Goal: Transaction & Acquisition: Purchase product/service

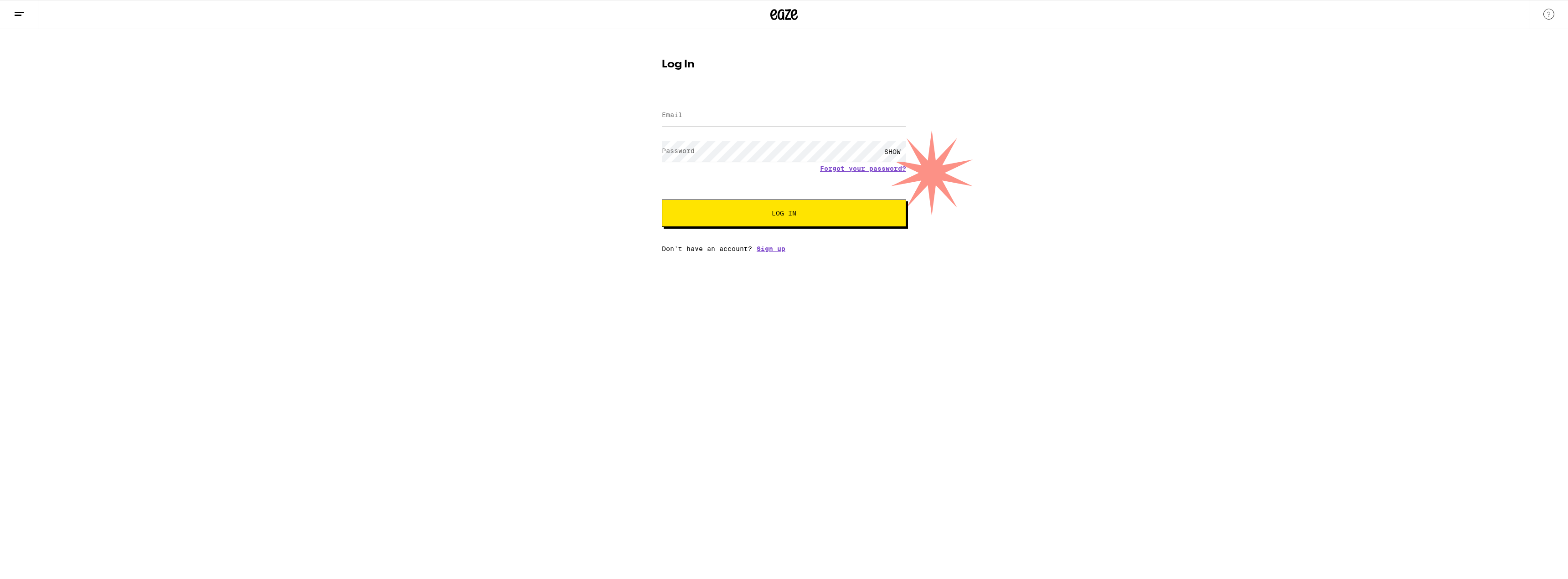
type input "[EMAIL_ADDRESS][DOMAIN_NAME]"
click at [716, 206] on button "Log In" at bounding box center [783, 213] width 244 height 27
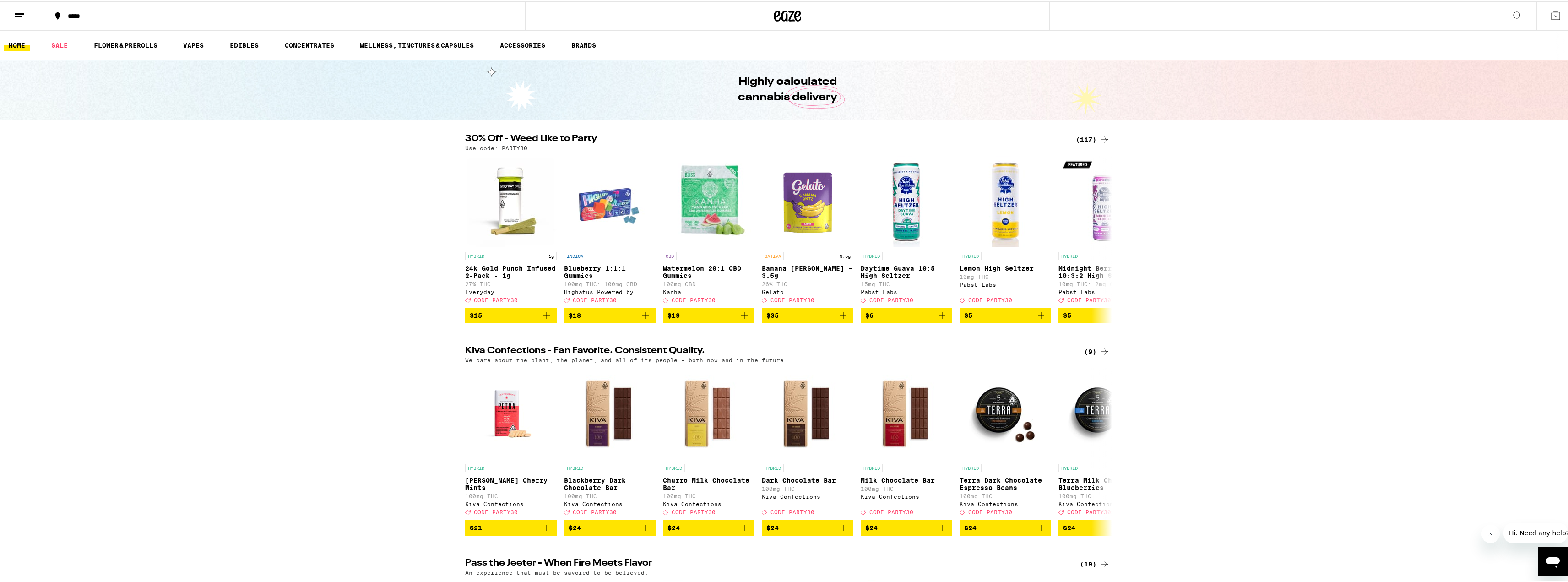
click at [76, 19] on button "*****" at bounding box center [282, 14] width 487 height 28
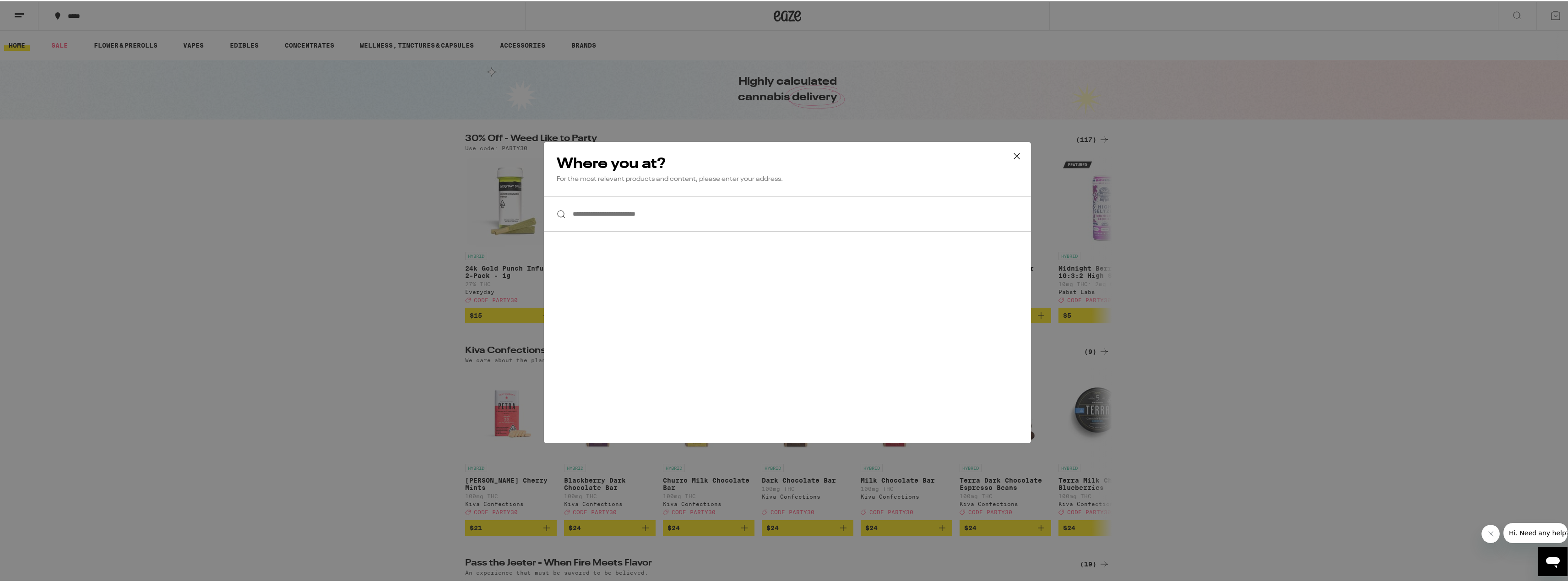
click at [677, 215] on input "**********" at bounding box center [787, 213] width 487 height 35
click at [1006, 157] on button at bounding box center [1017, 155] width 28 height 29
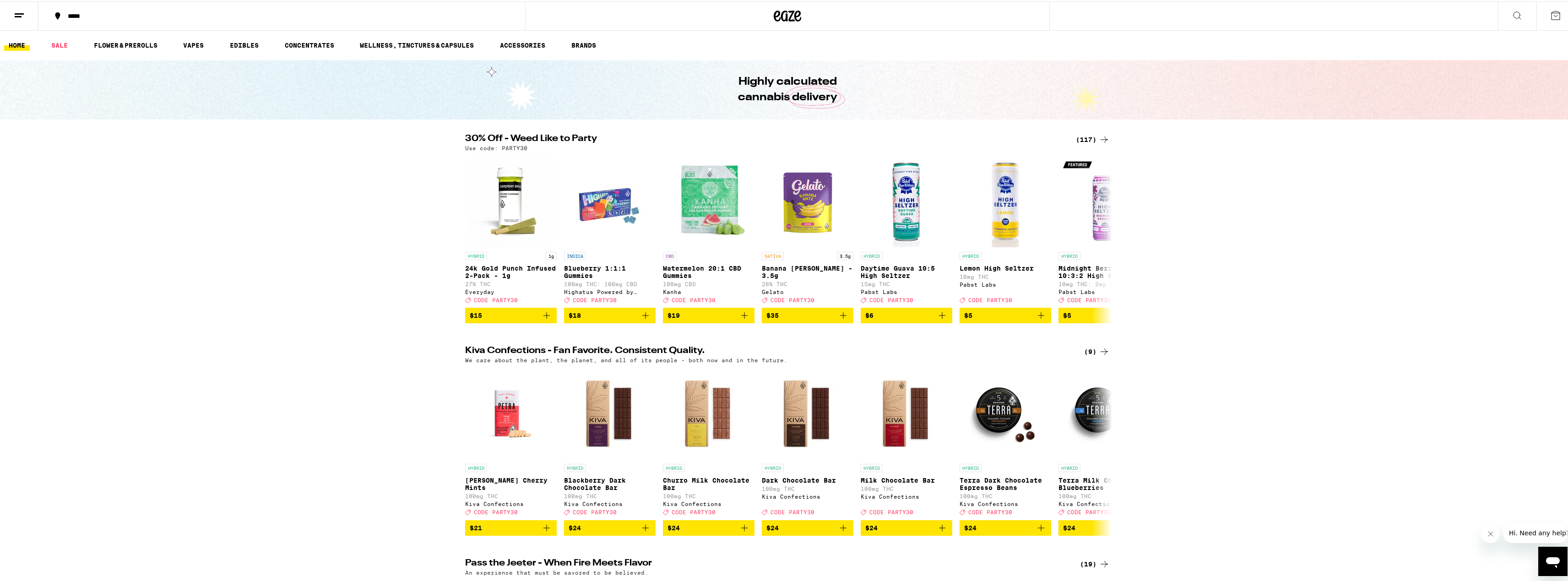
click at [19, 15] on line at bounding box center [18, 15] width 7 height 0
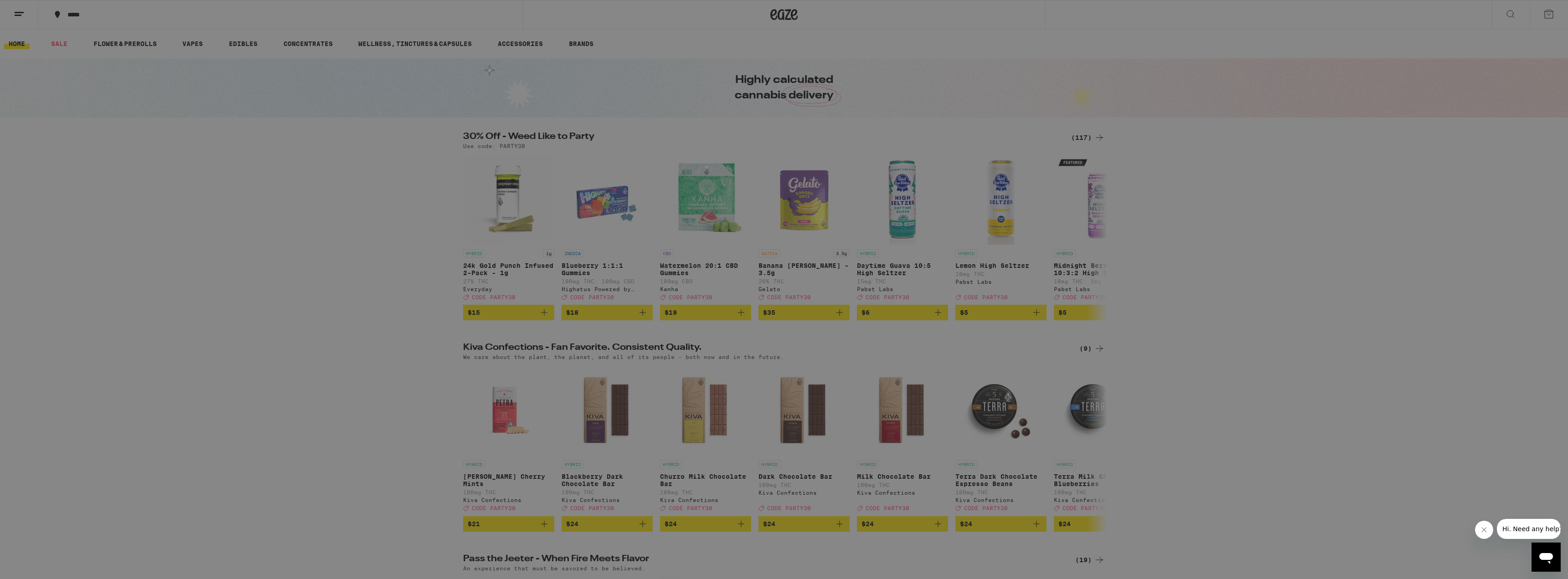
click at [19, 15] on icon at bounding box center [19, 15] width 7 height 7
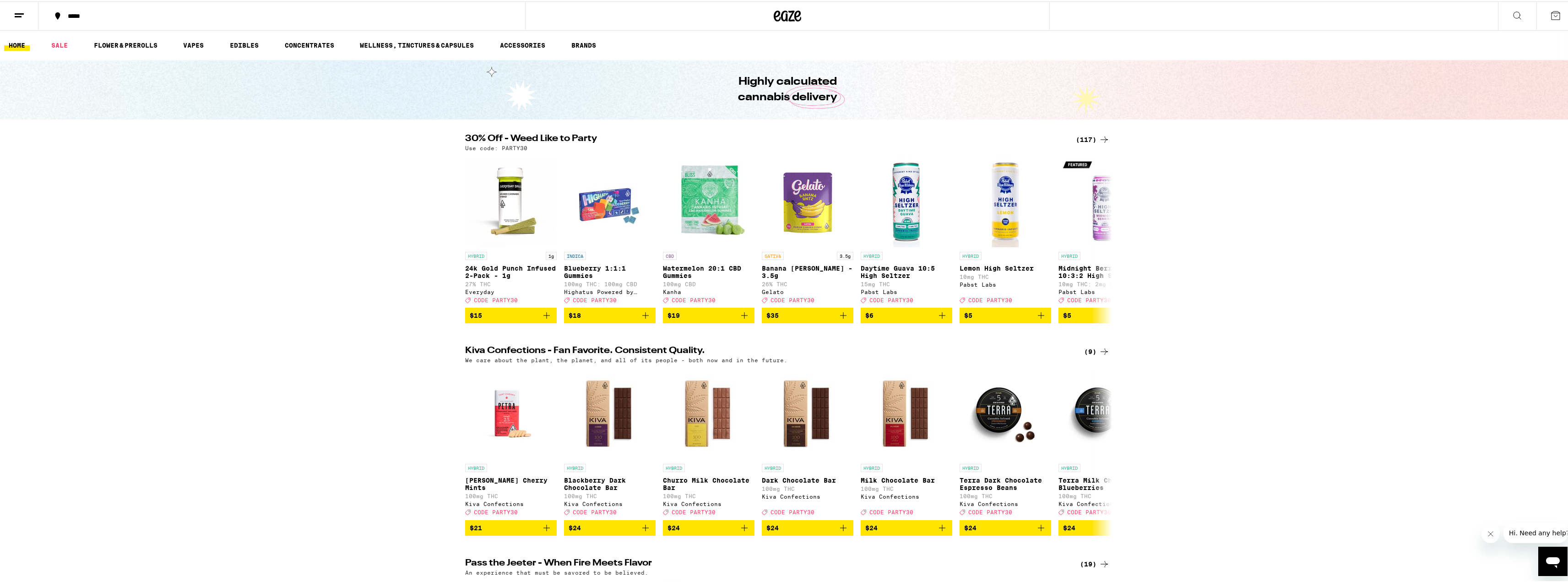
click at [86, 13] on div "*****" at bounding box center [285, 15] width 446 height 6
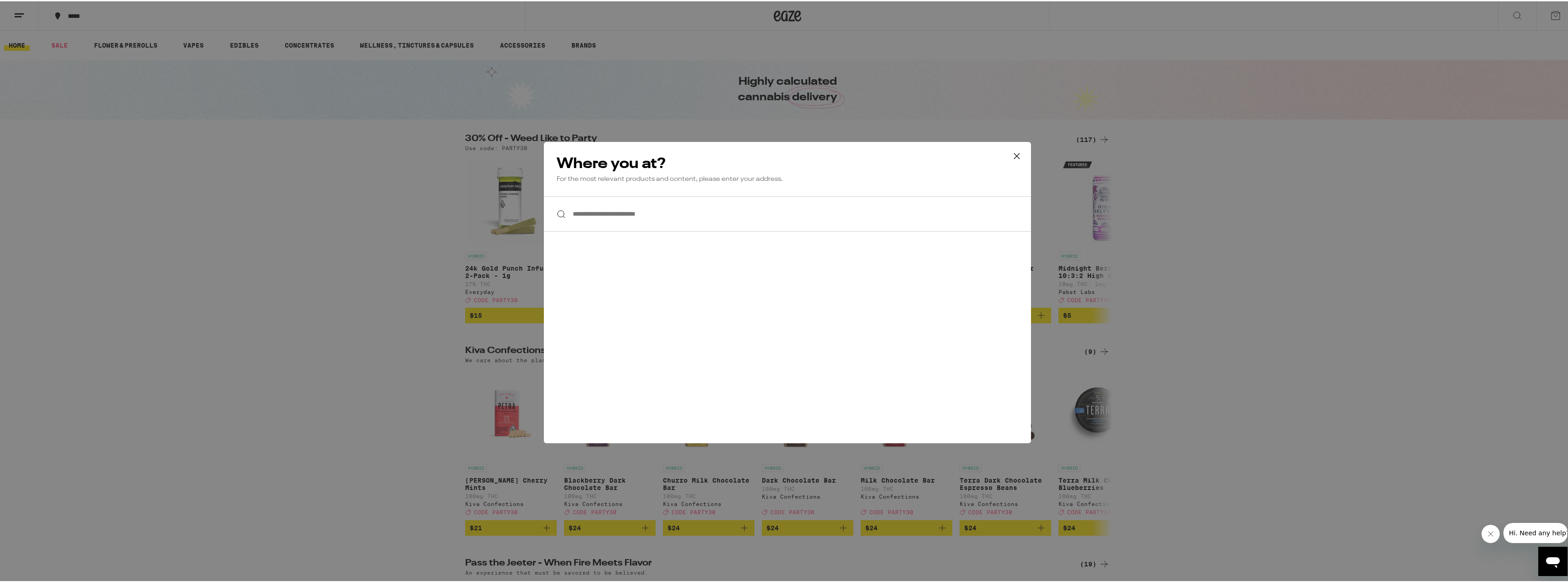
click at [608, 209] on input "**********" at bounding box center [787, 213] width 487 height 35
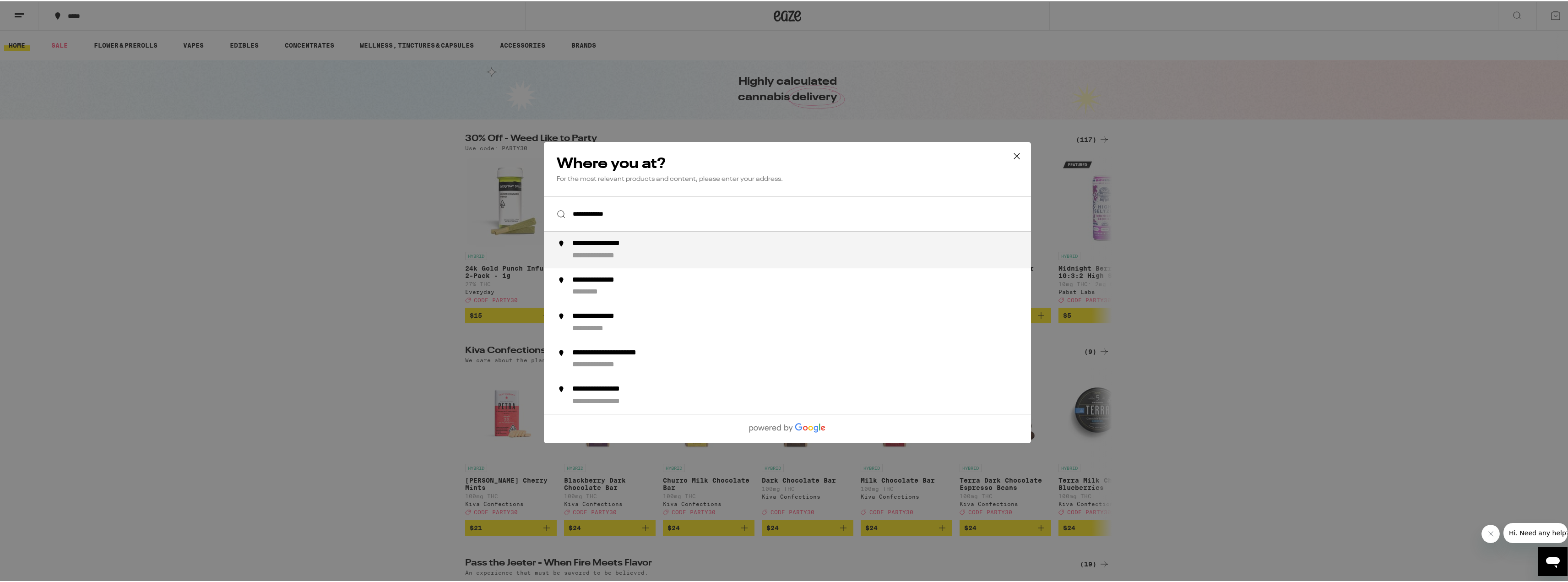
click at [642, 252] on div "**********" at bounding box center [806, 249] width 467 height 22
type input "**********"
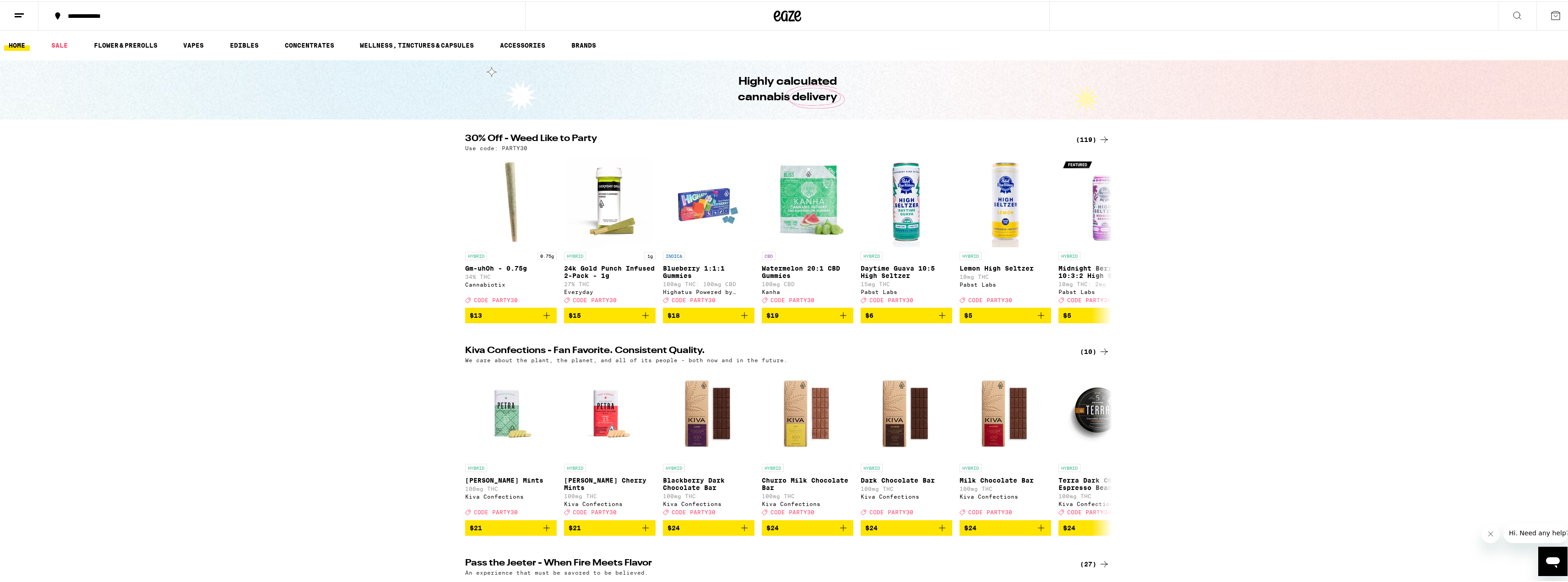
click at [1103, 138] on icon at bounding box center [1104, 138] width 11 height 11
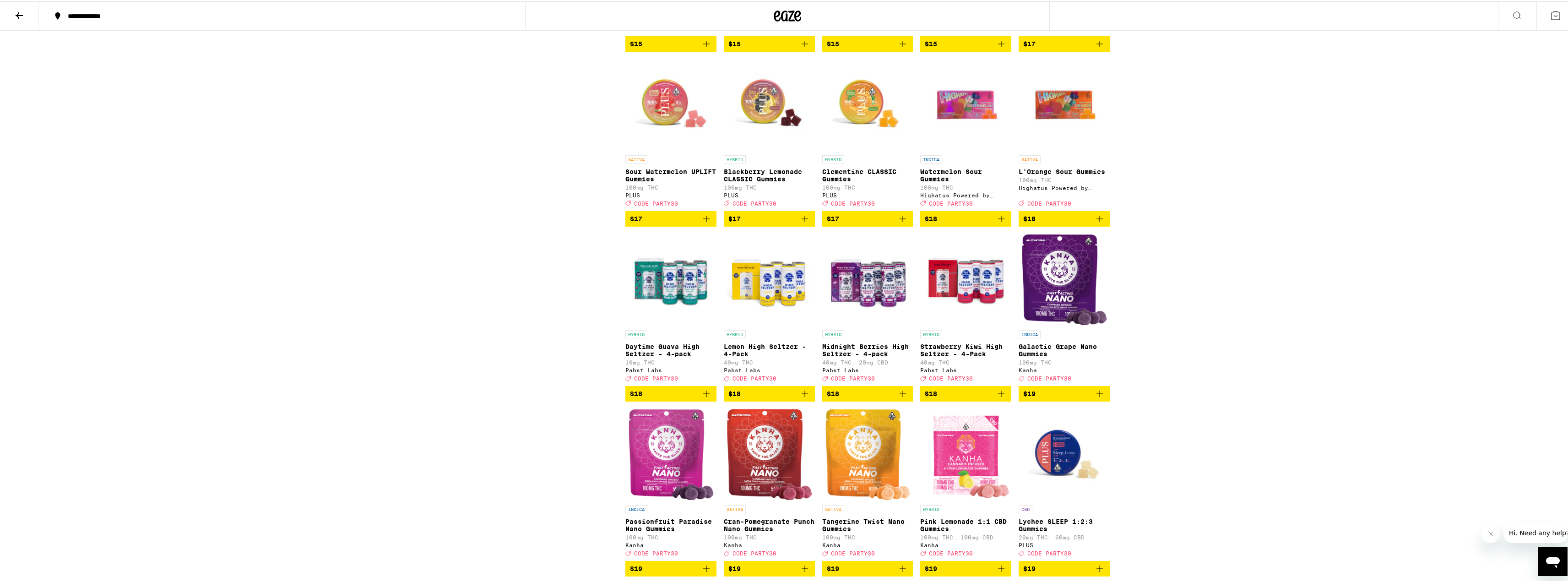
scroll to position [1144, 0]
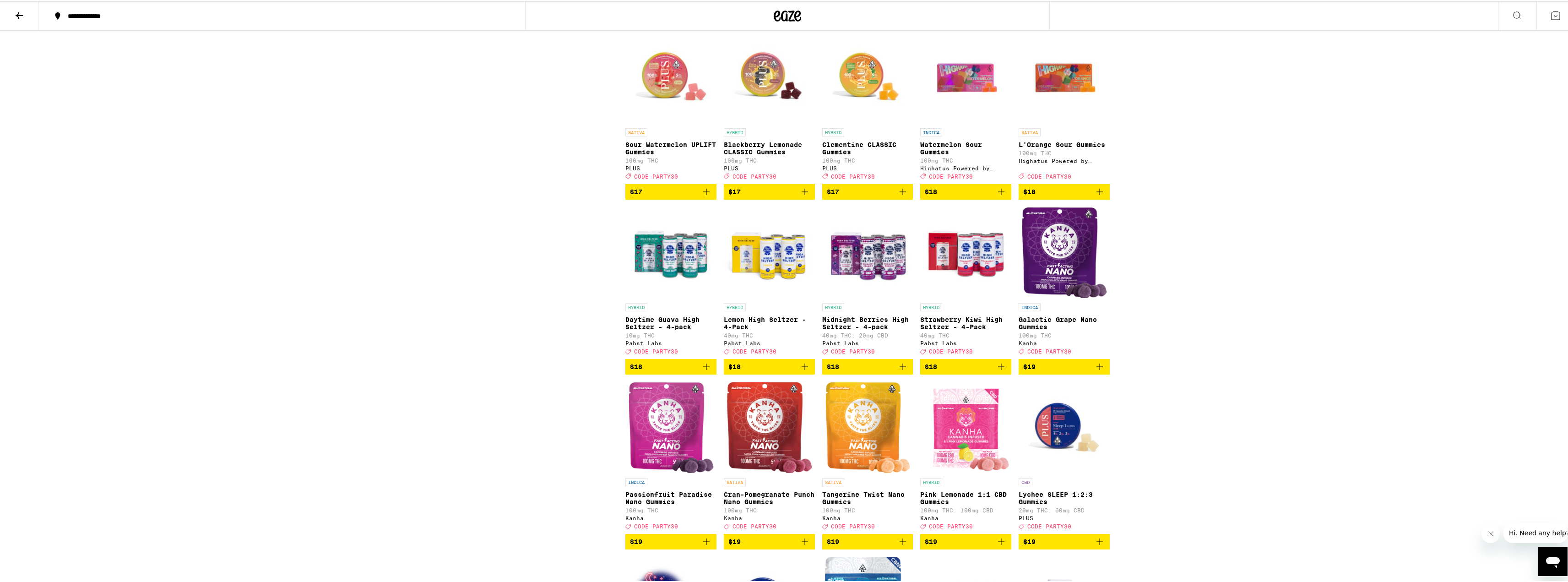
click at [897, 196] on icon "Add to bag" at bounding box center [903, 191] width 11 height 11
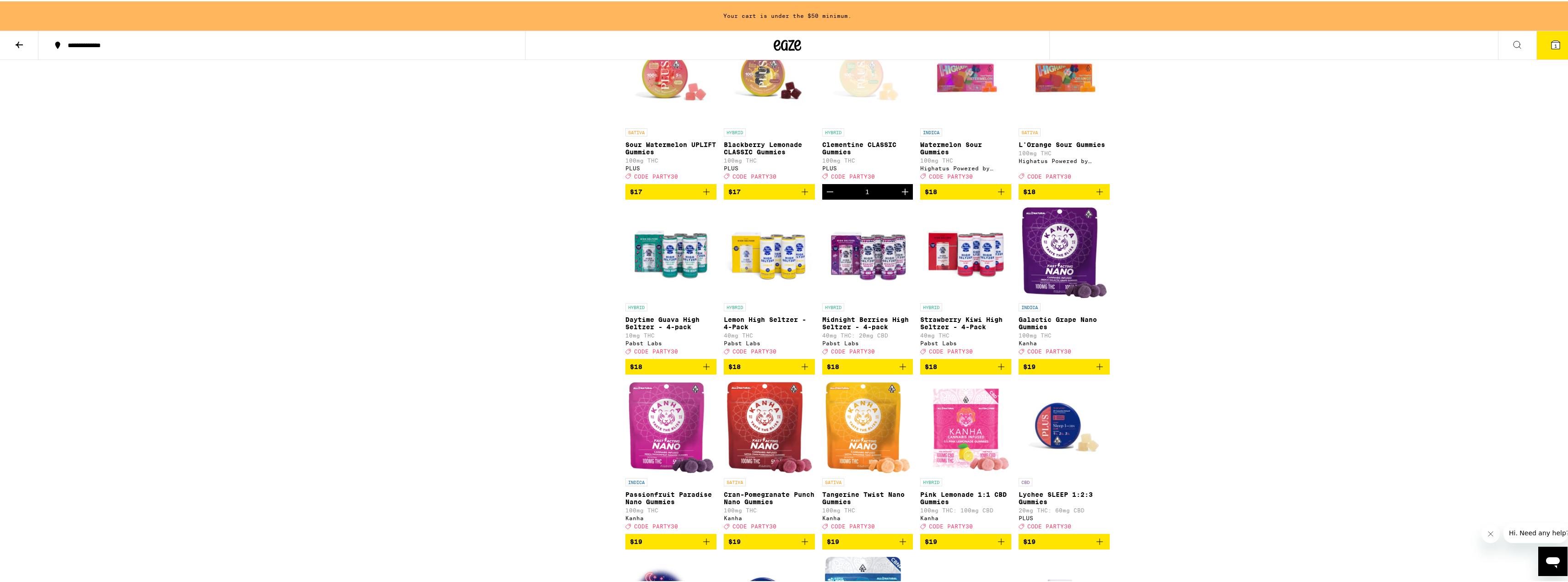
click at [703, 196] on icon "Add to bag" at bounding box center [706, 191] width 11 height 11
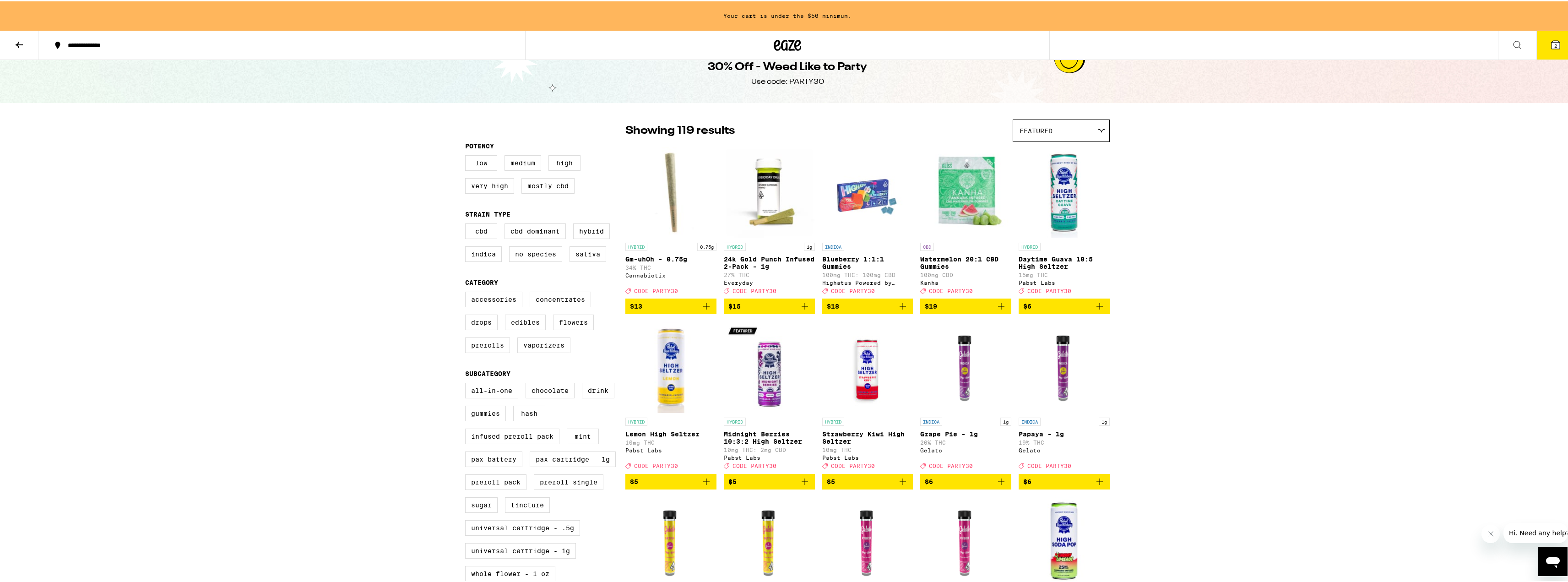
scroll to position [46, 0]
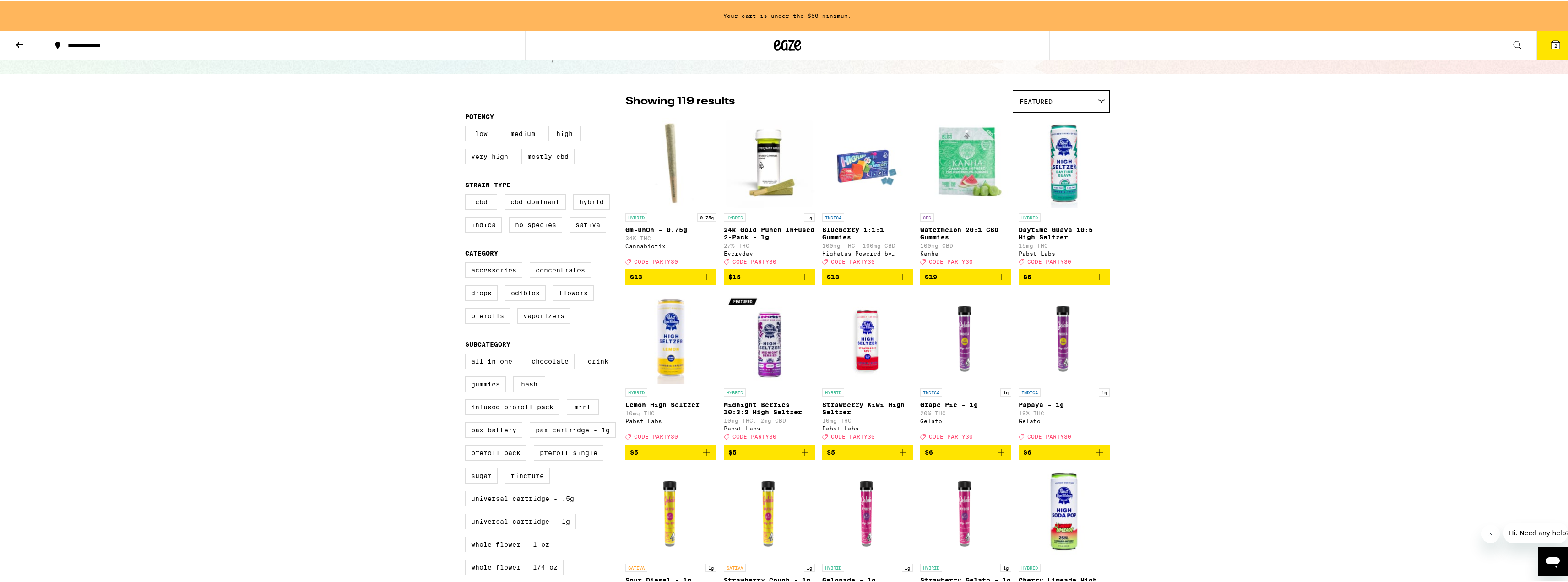
click at [20, 47] on icon at bounding box center [19, 43] width 11 height 11
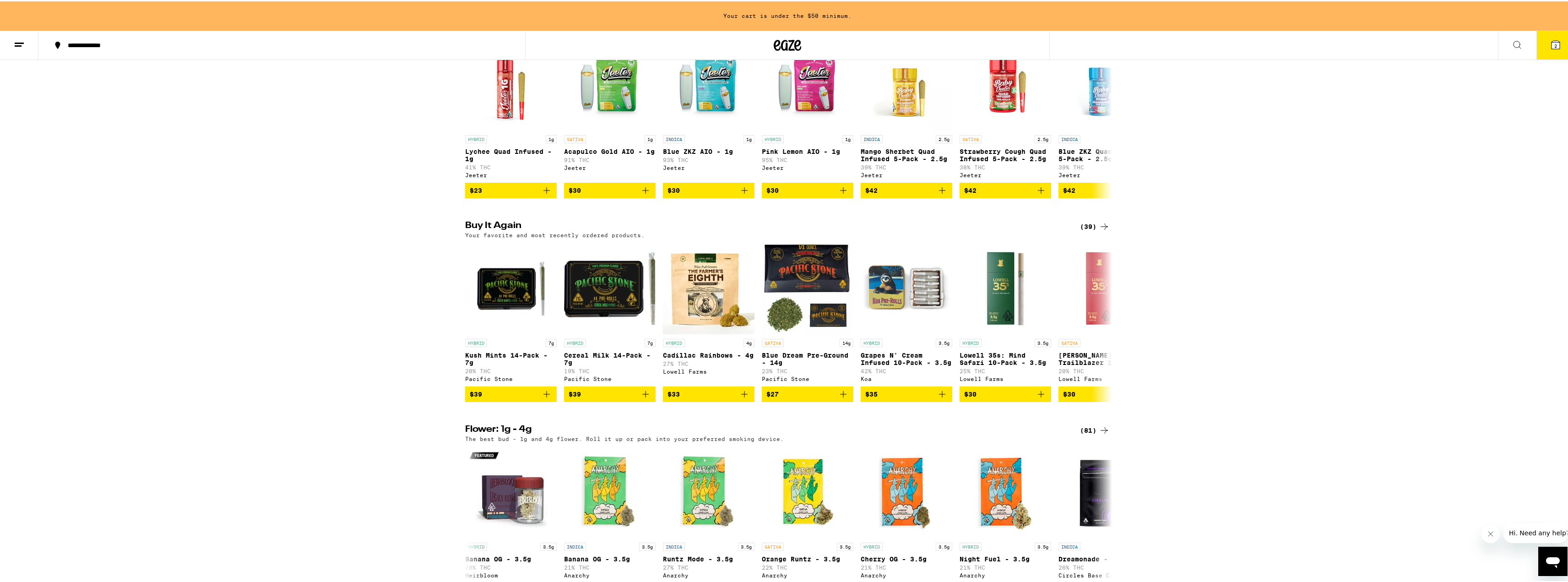
scroll to position [595, 0]
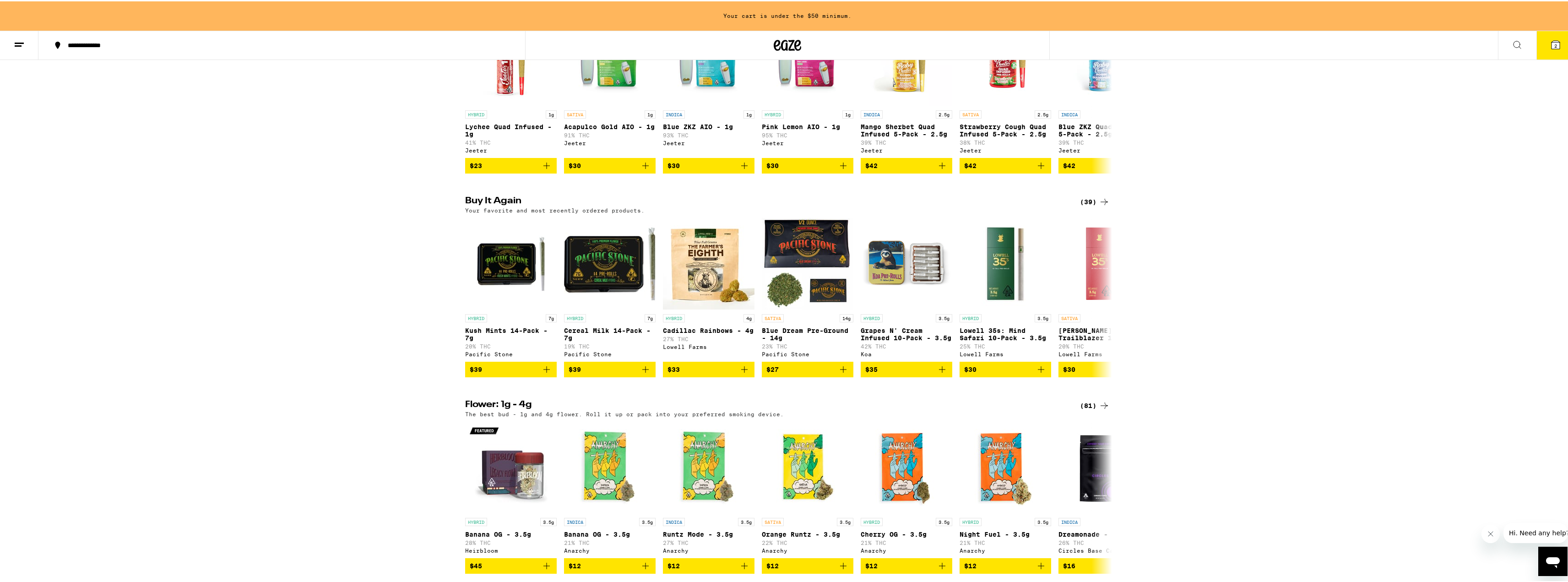
click at [1103, 204] on icon at bounding box center [1104, 201] width 7 height 6
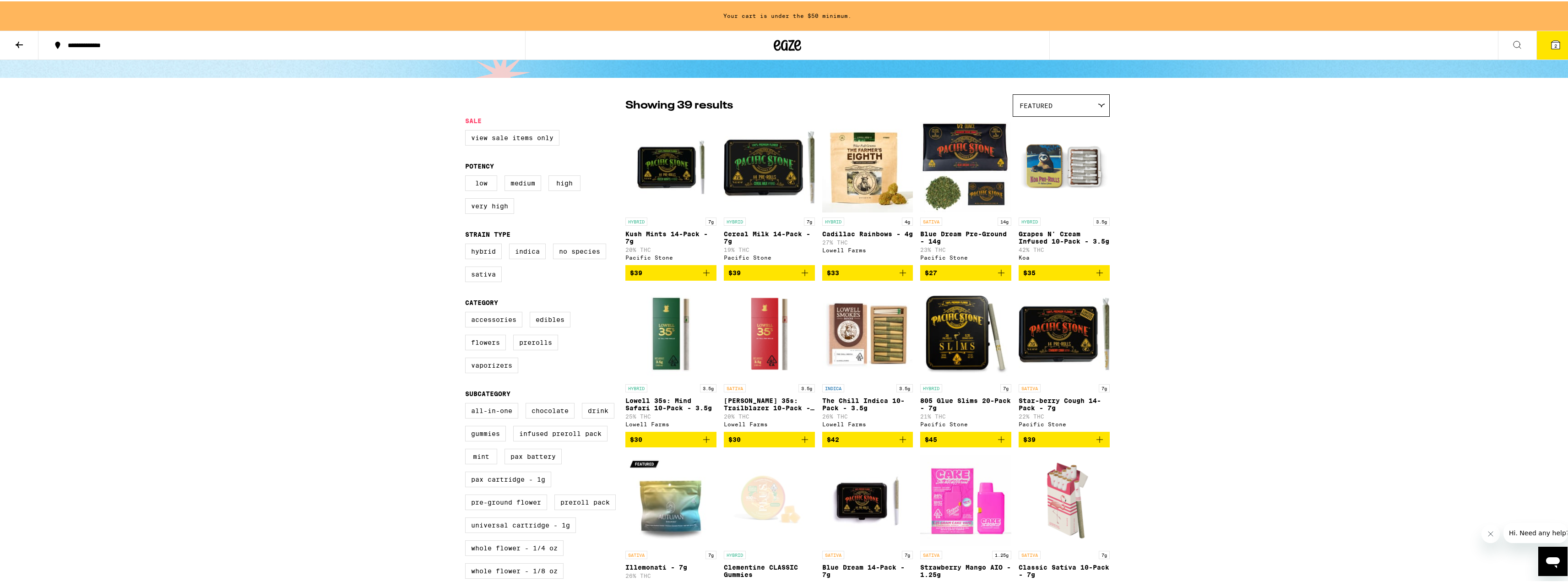
scroll to position [46, 0]
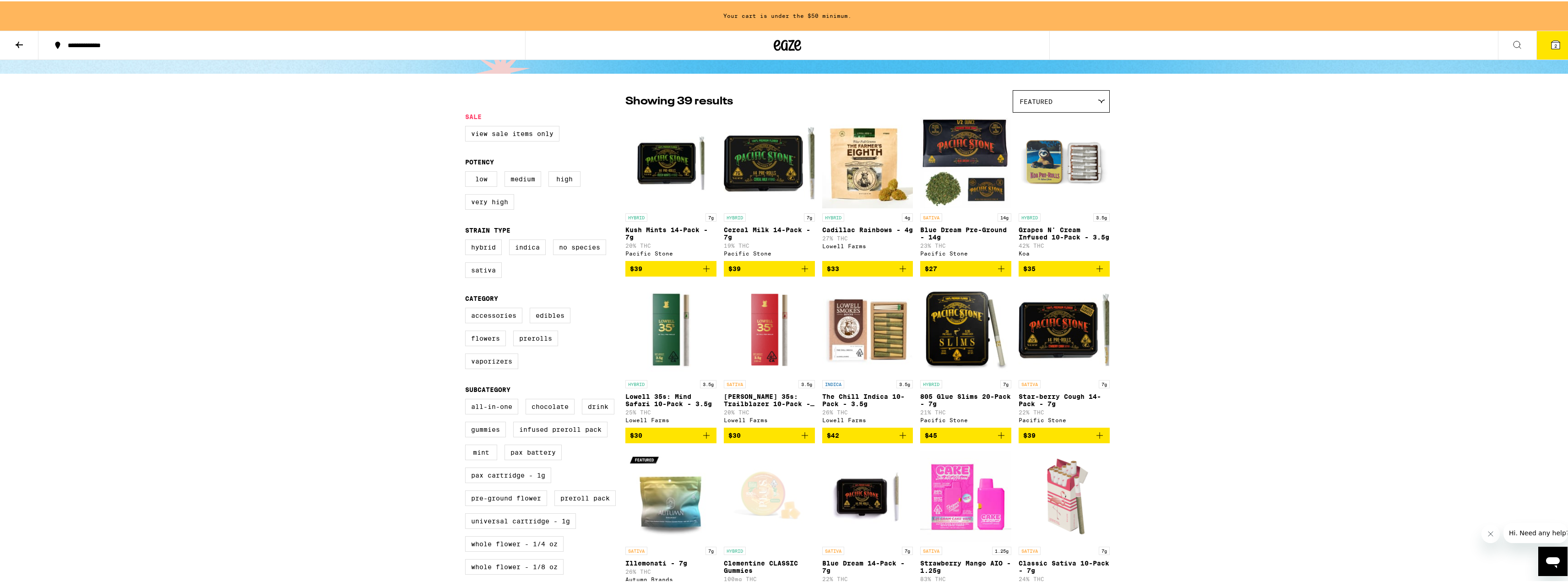
click at [1097, 440] on icon "Add to bag" at bounding box center [1100, 434] width 11 height 11
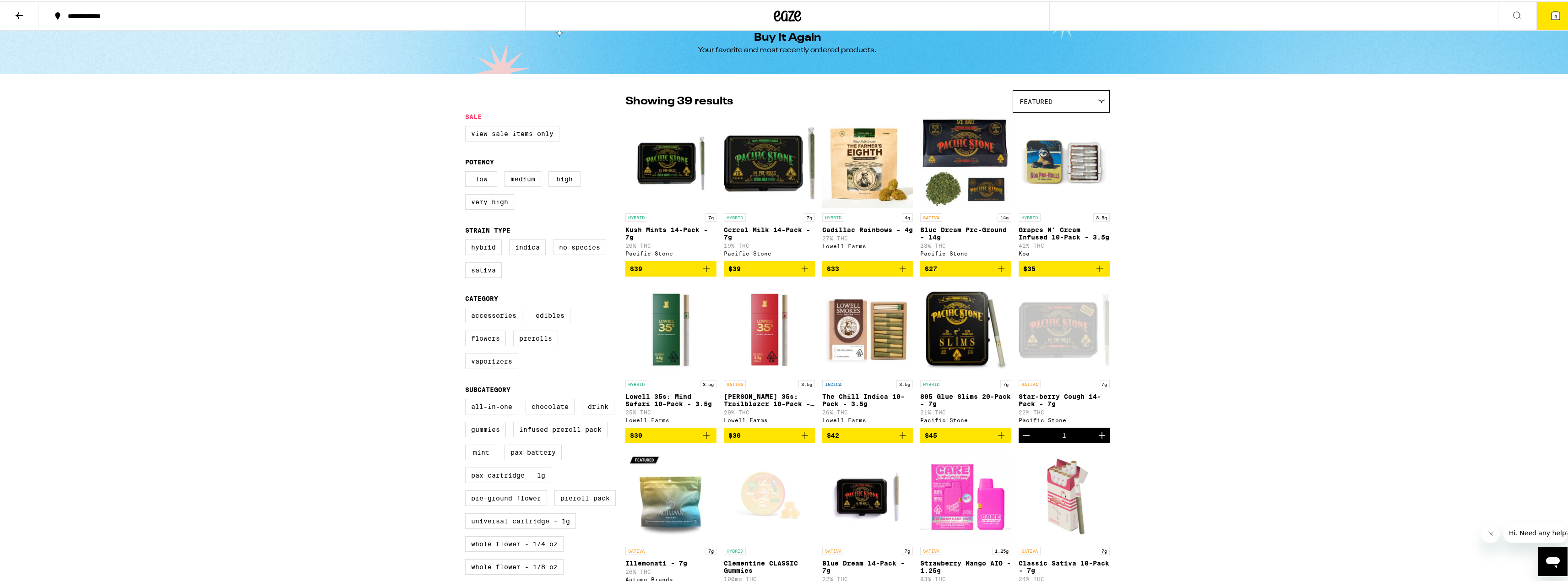
click at [799, 272] on icon "Add to bag" at bounding box center [804, 267] width 11 height 11
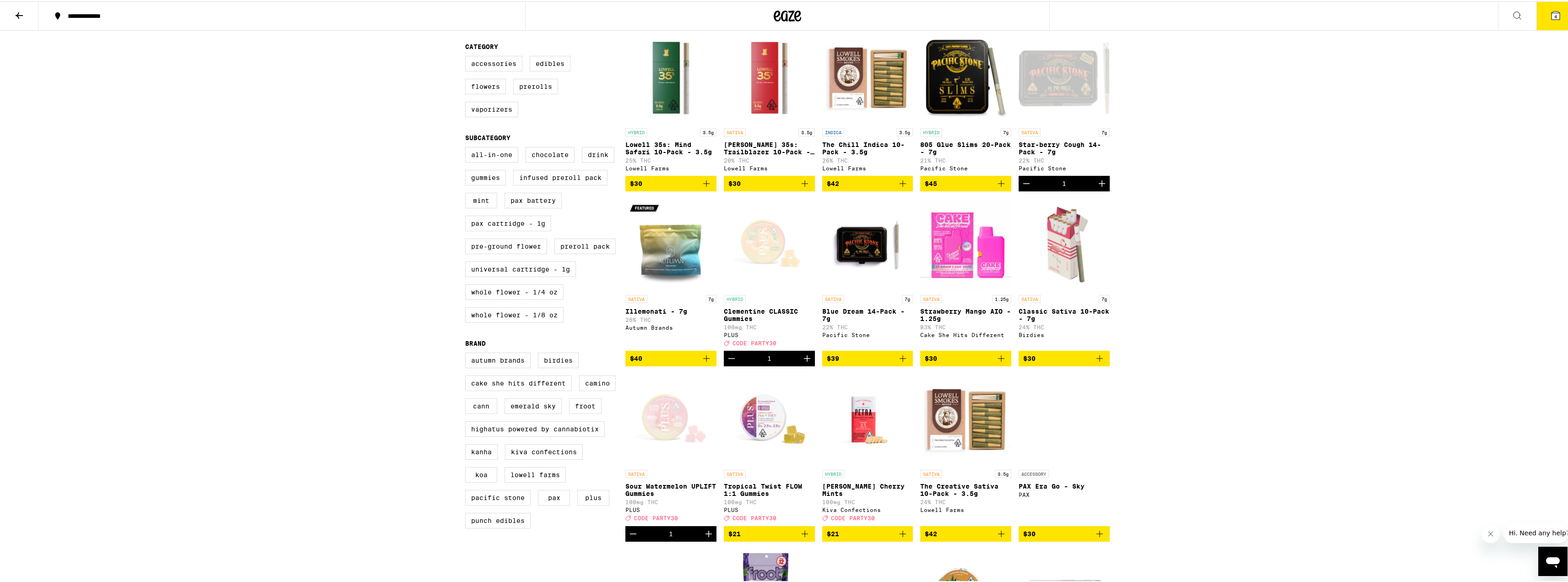
scroll to position [337, 0]
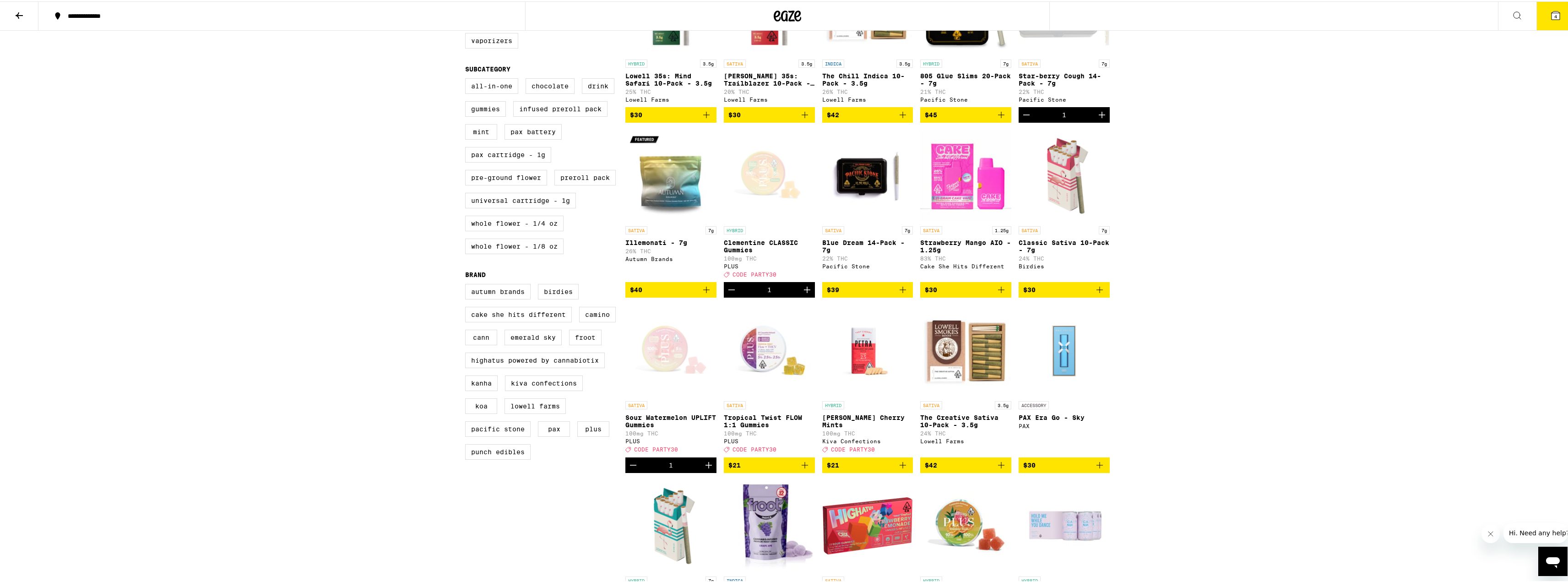
click at [1001, 470] on icon "Add to bag" at bounding box center [1001, 464] width 11 height 11
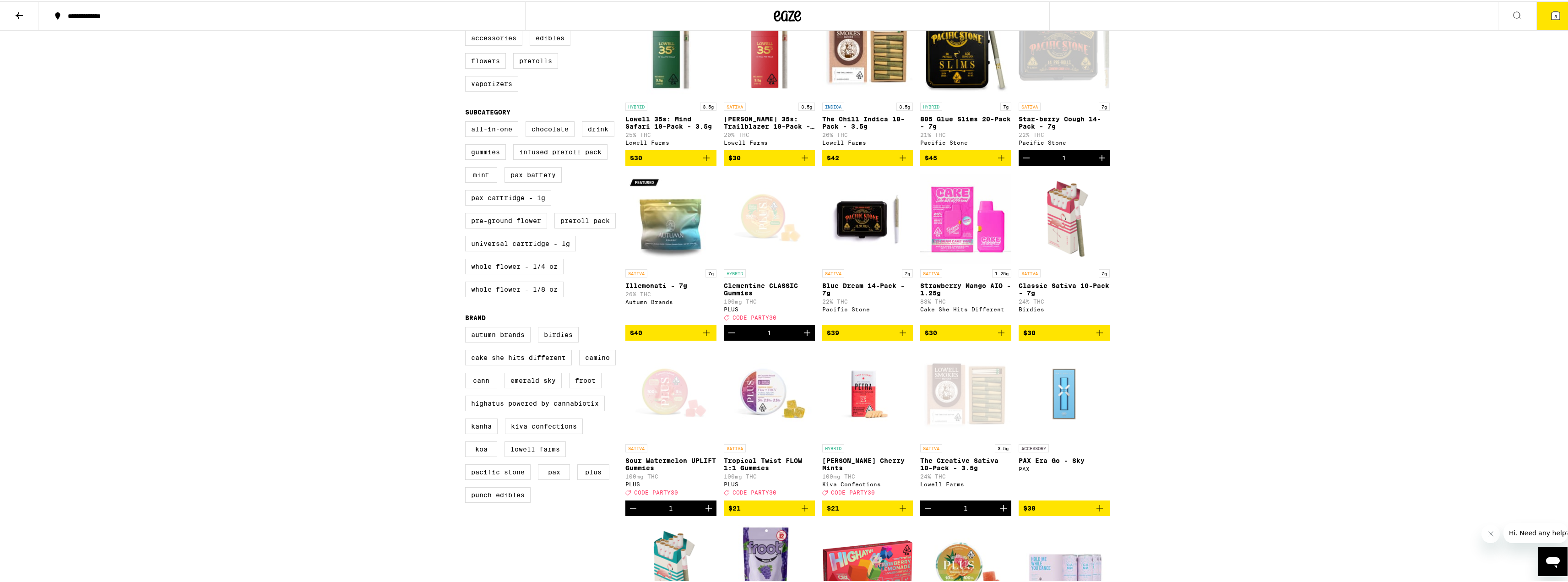
scroll to position [291, 0]
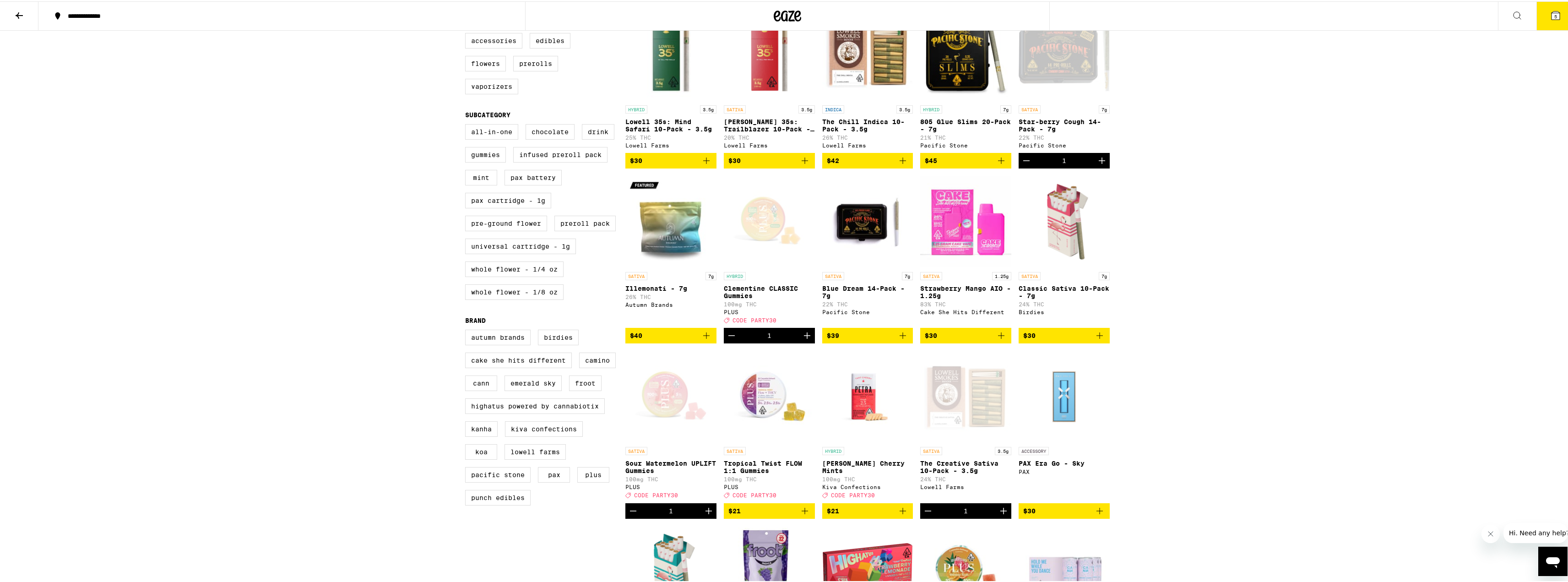
click at [899, 165] on icon "Add to bag" at bounding box center [903, 160] width 11 height 11
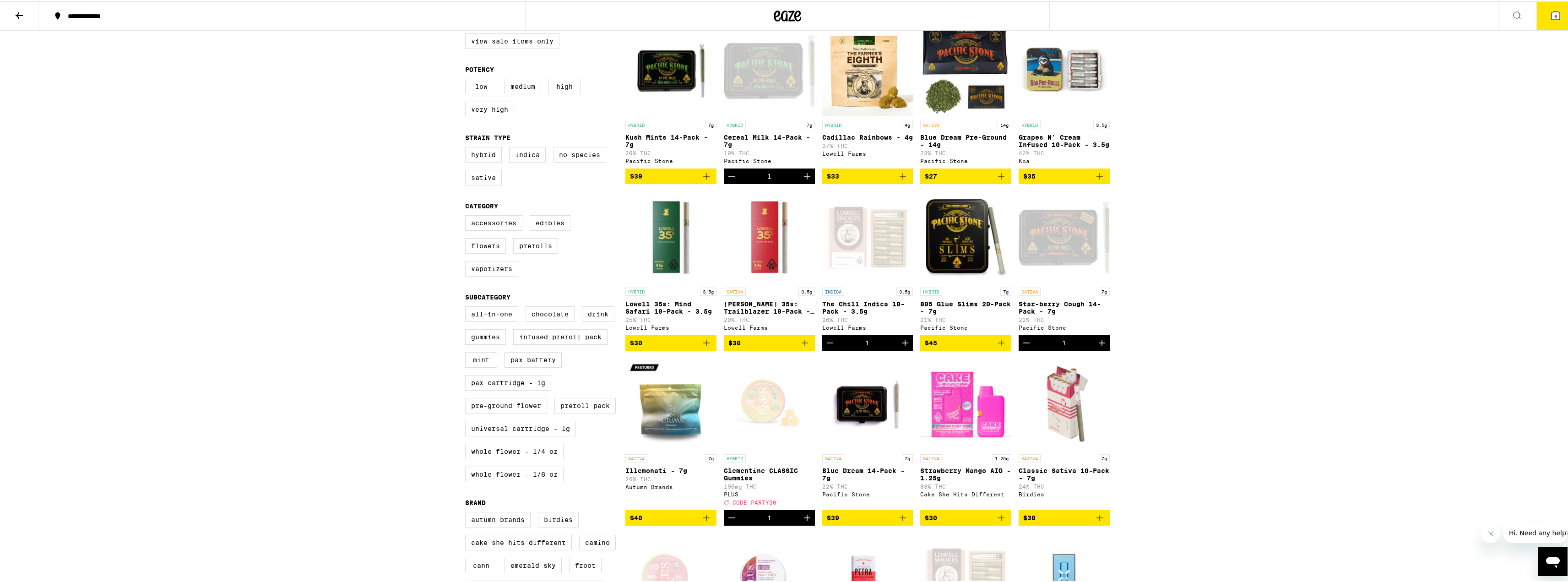
scroll to position [108, 0]
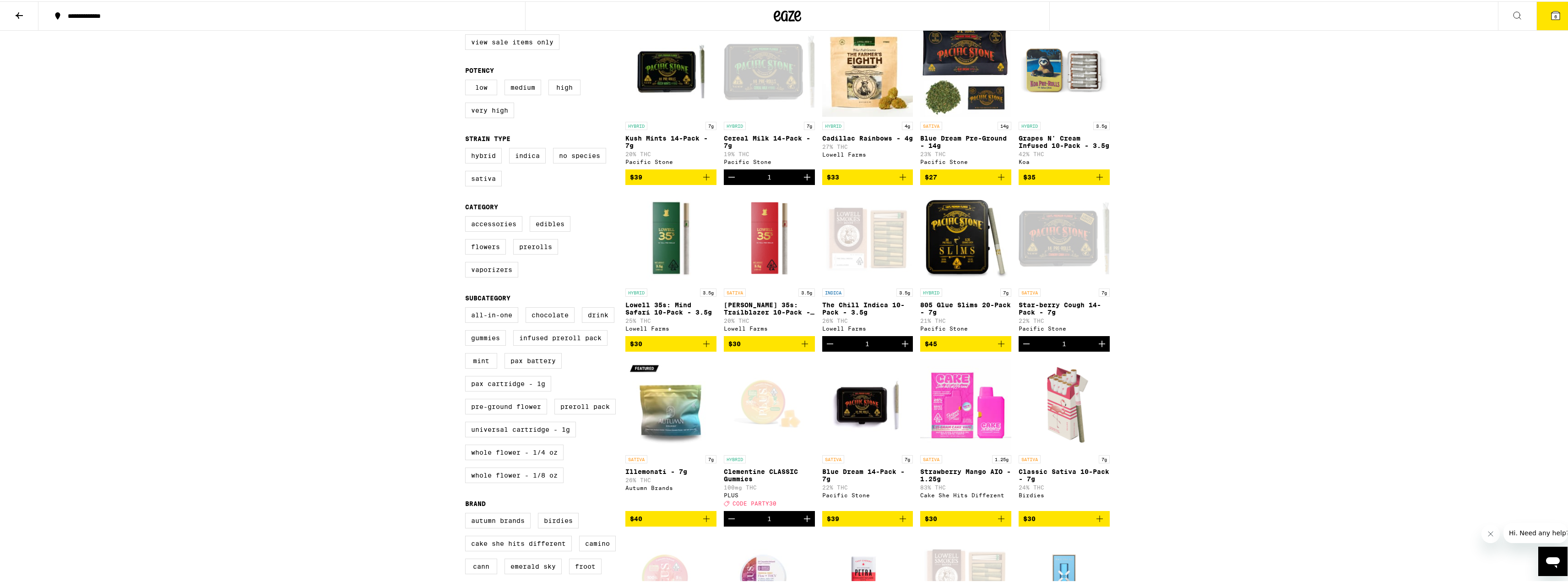
click at [1022, 348] on icon "Decrement" at bounding box center [1026, 342] width 11 height 11
click at [897, 523] on icon "Add to bag" at bounding box center [903, 517] width 11 height 11
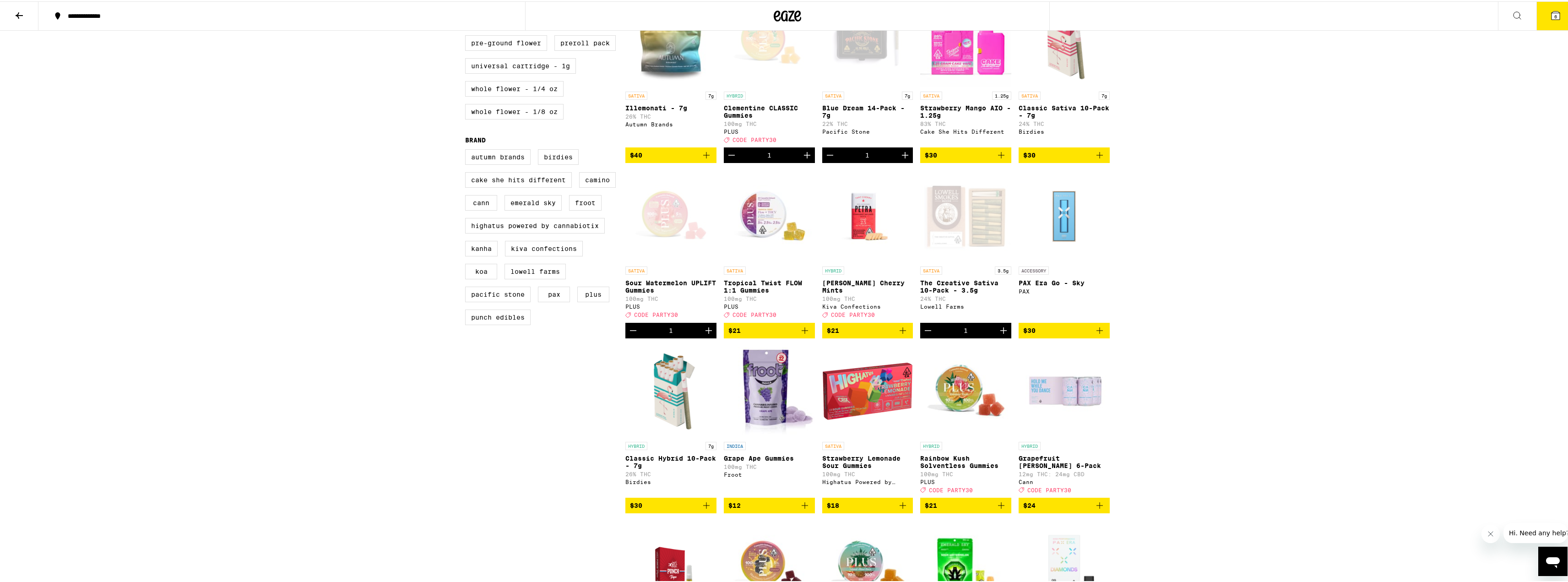
scroll to position [0, 0]
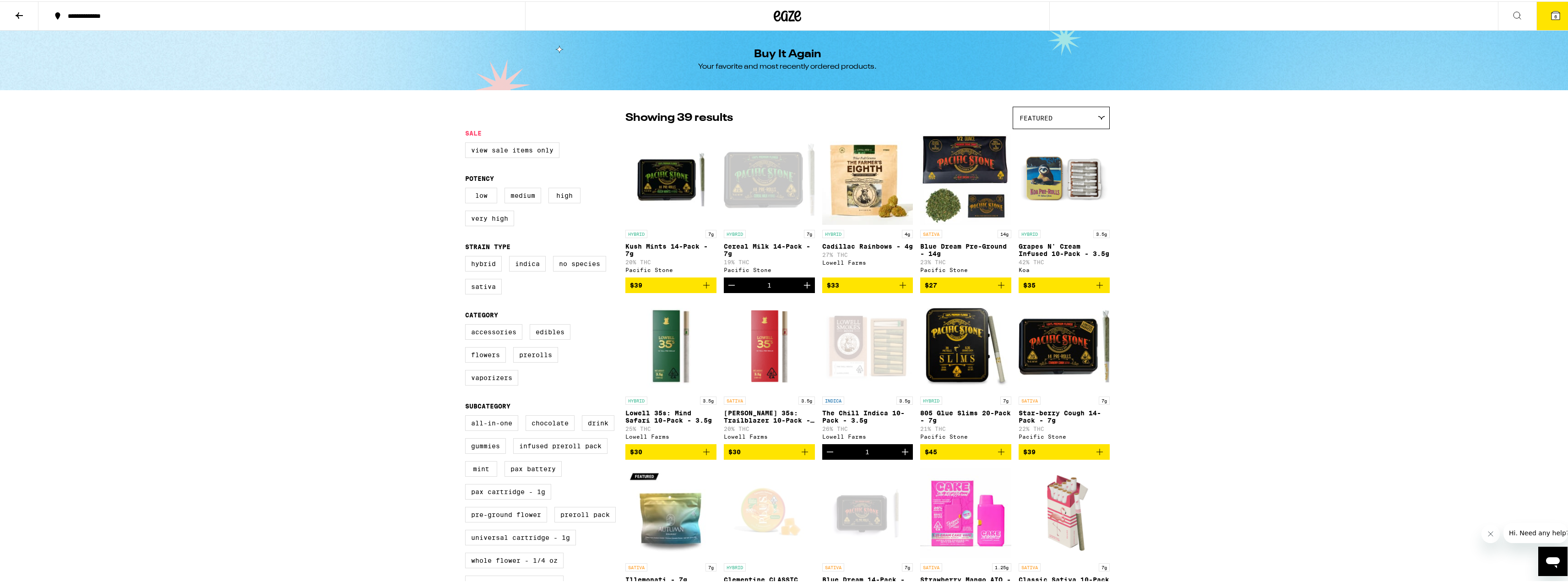
click at [1550, 21] on button "6" at bounding box center [1555, 15] width 39 height 28
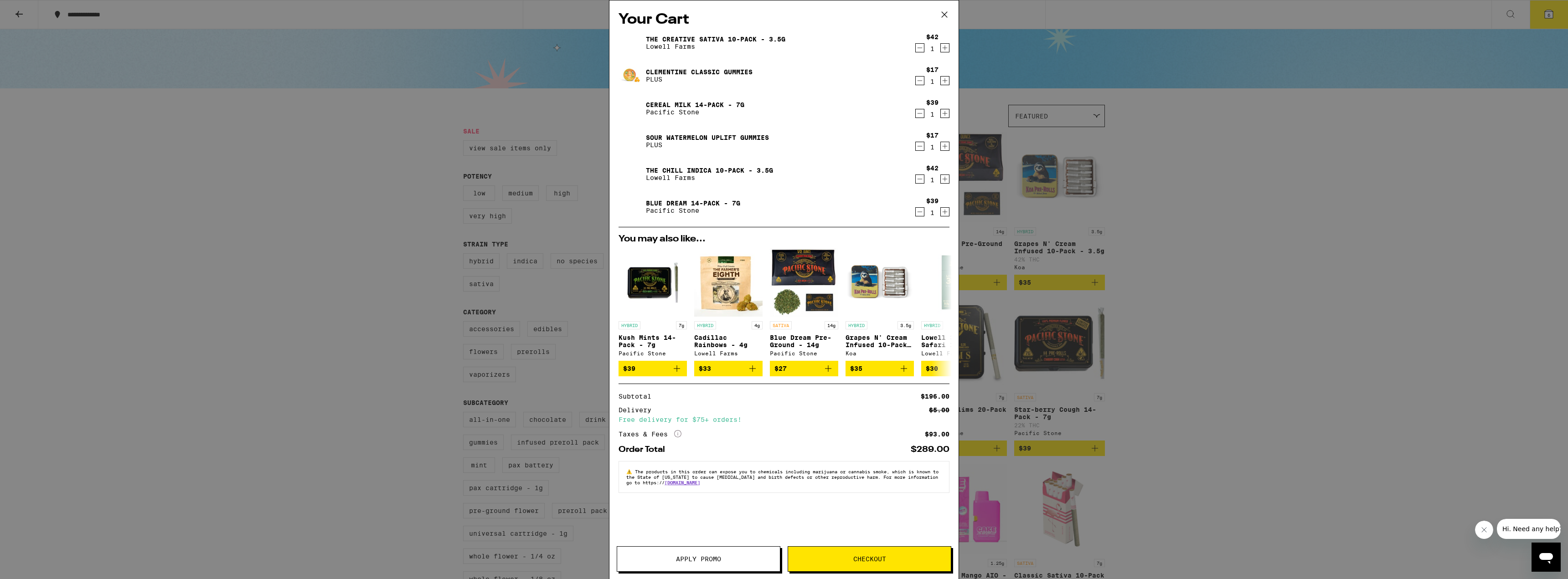
click at [882, 560] on span "Checkout" at bounding box center [870, 559] width 33 height 6
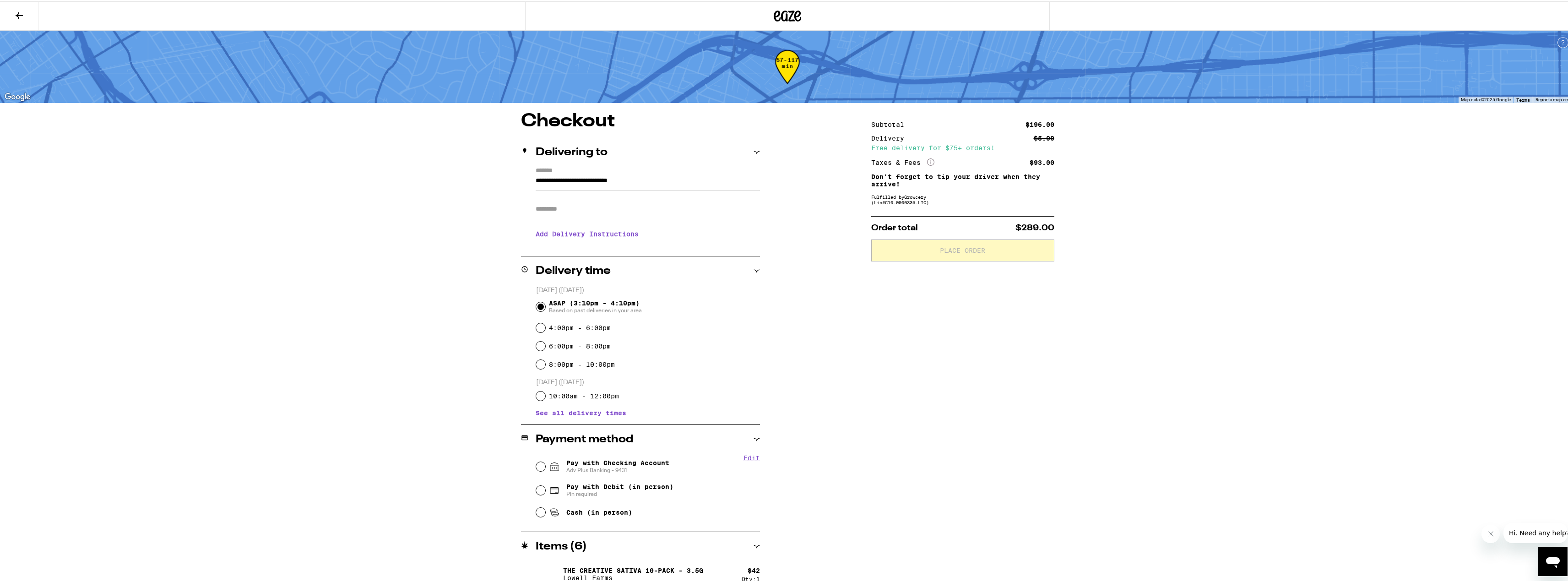
click at [606, 213] on input "Apt/Suite" at bounding box center [647, 208] width 224 height 22
type input "***"
click at [485, 285] on div "**********" at bounding box center [787, 438] width 659 height 655
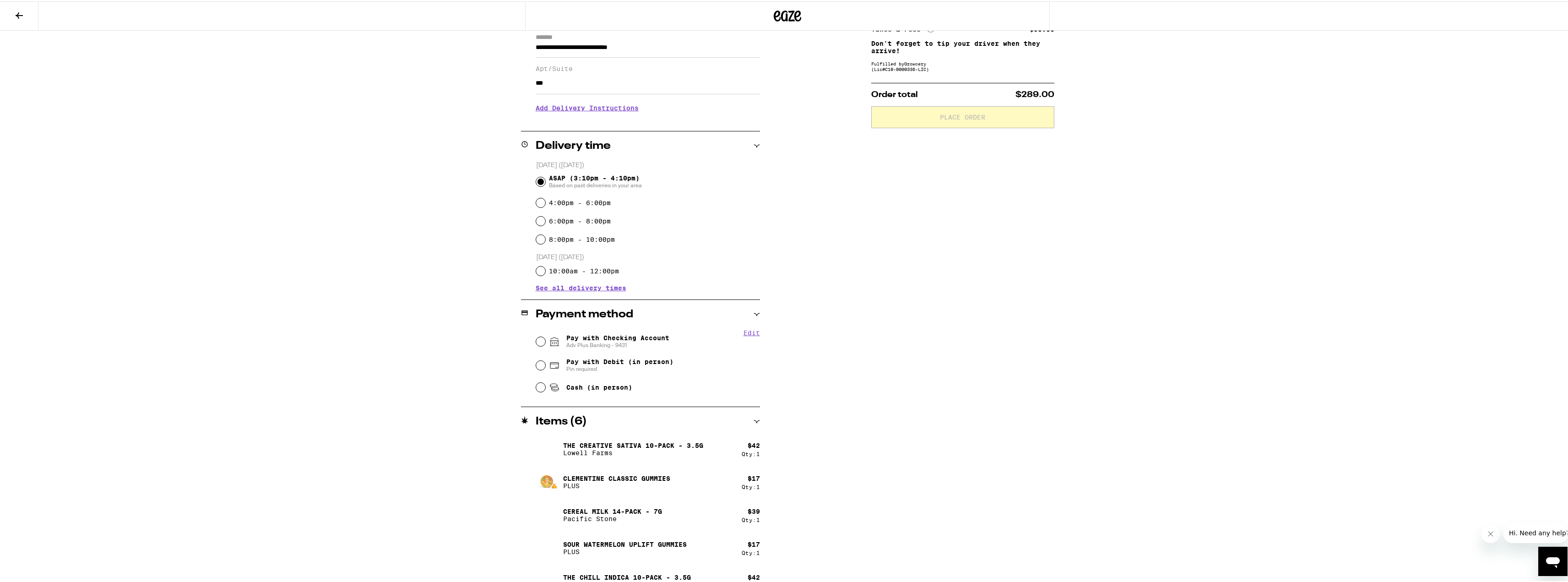
scroll to position [138, 0]
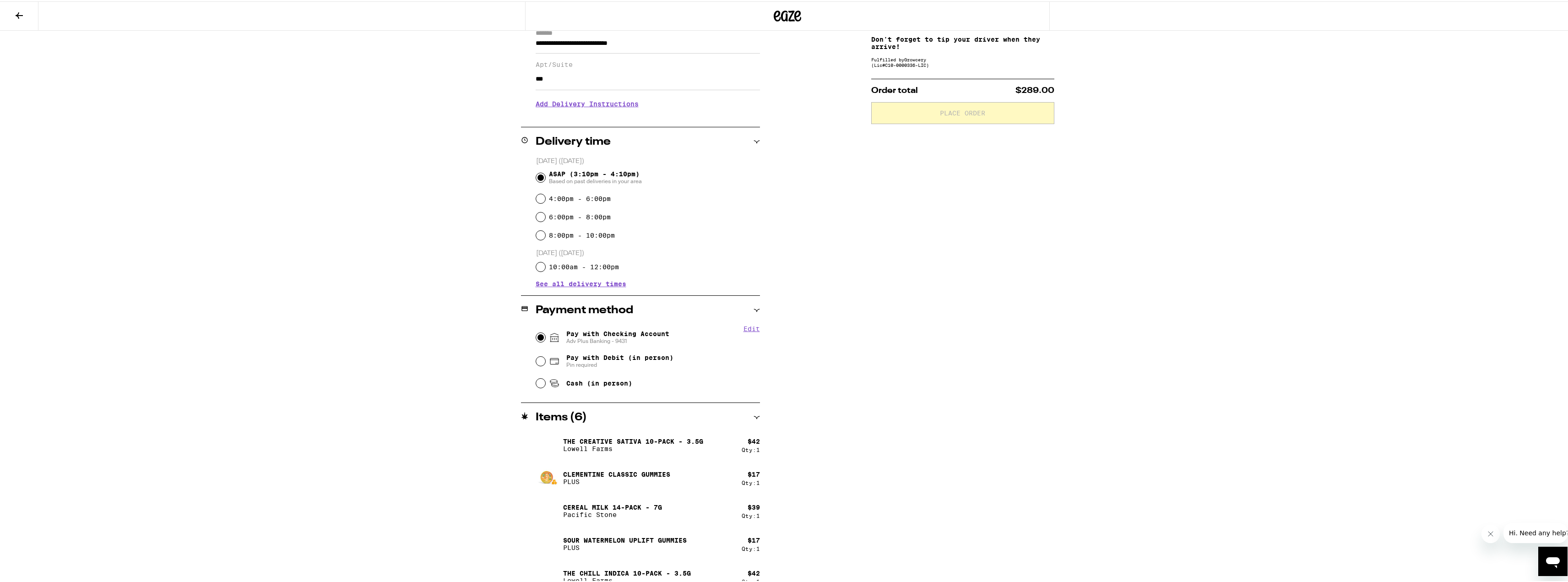
click at [538, 336] on input "Pay with Checking Account Adv Plus Banking - 9431" at bounding box center [540, 336] width 9 height 9
radio input "true"
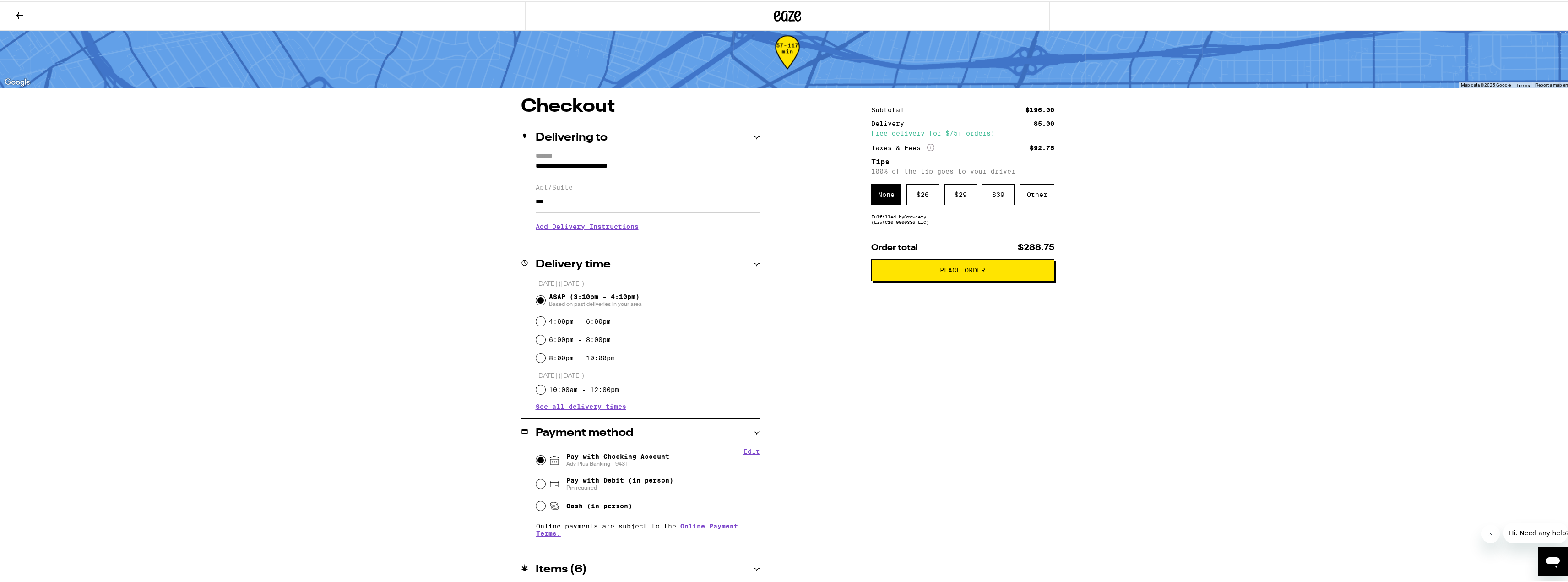
scroll to position [0, 0]
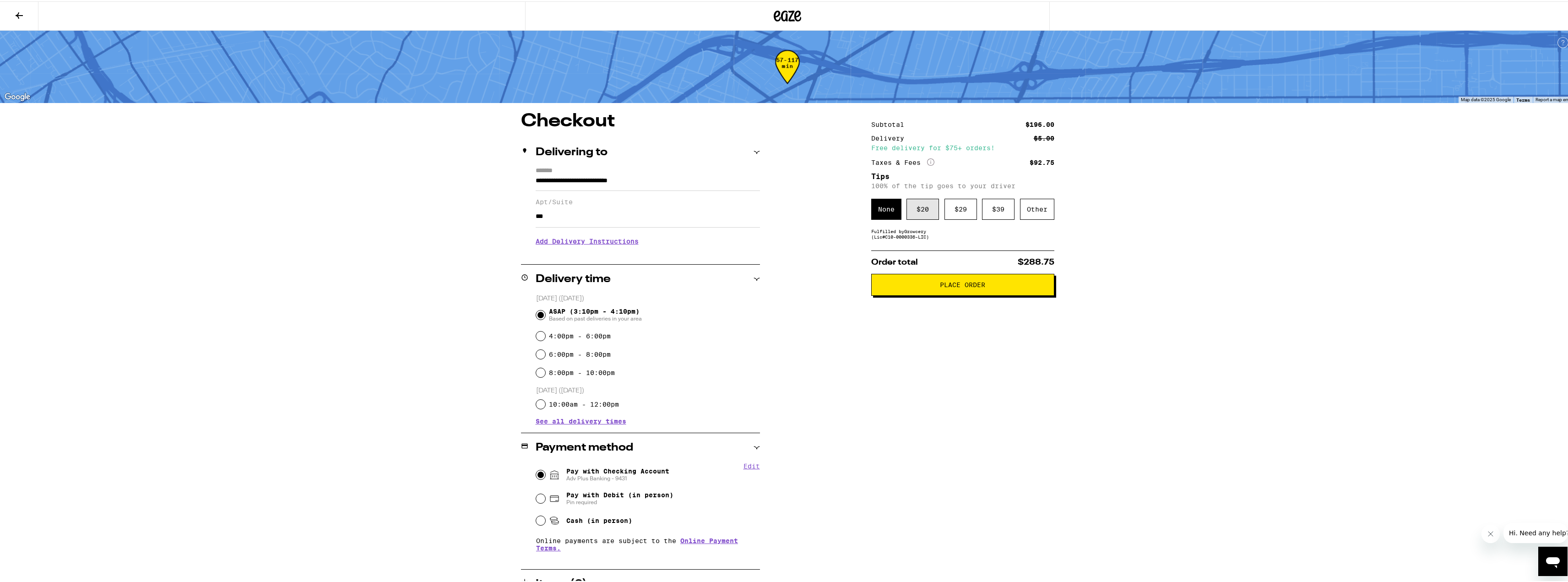
click at [922, 214] on div "$ 20" at bounding box center [922, 208] width 32 height 21
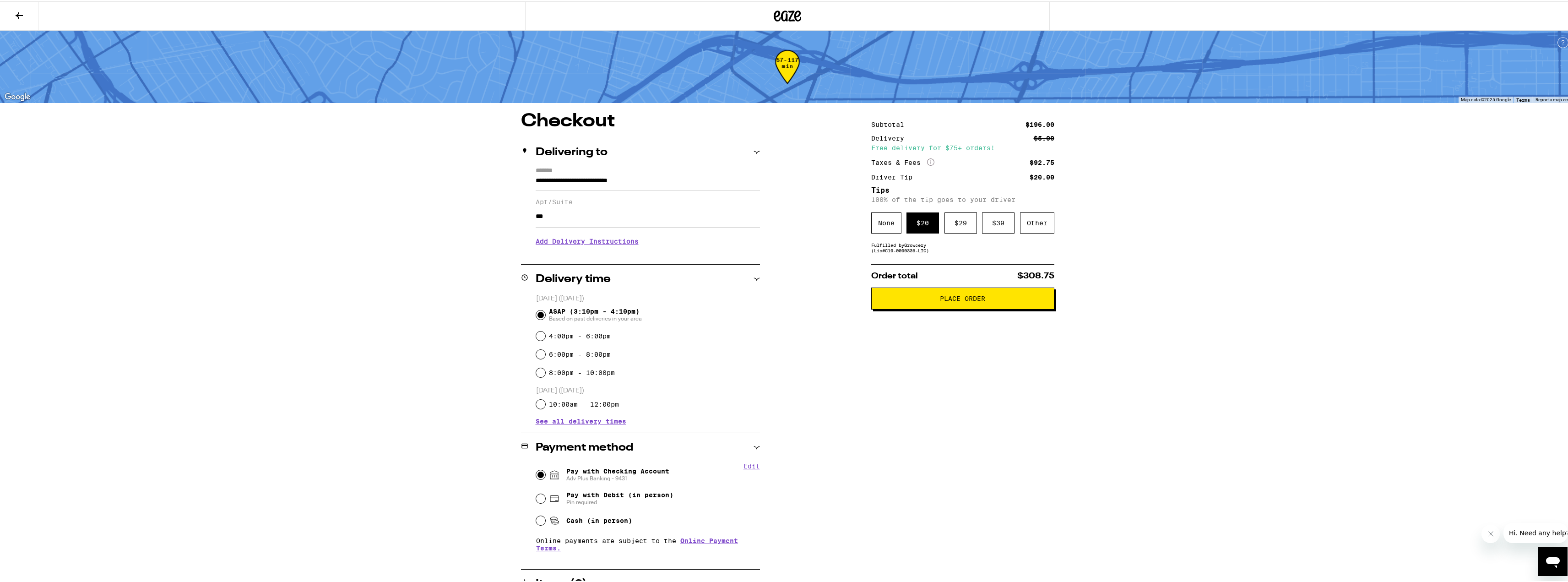
click at [943, 299] on span "Place Order" at bounding box center [962, 297] width 45 height 6
